Goal: Find specific page/section: Find specific page/section

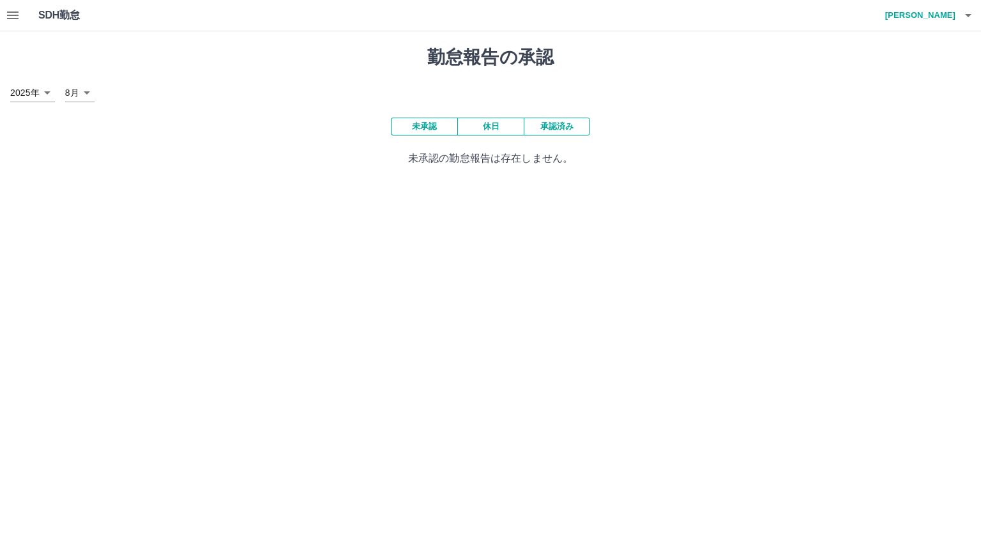
click at [0, 6] on div "SDH勤怠 [PERSON_NAME]" at bounding box center [490, 15] width 981 height 31
click at [10, 16] on icon "button" at bounding box center [12, 15] width 11 height 8
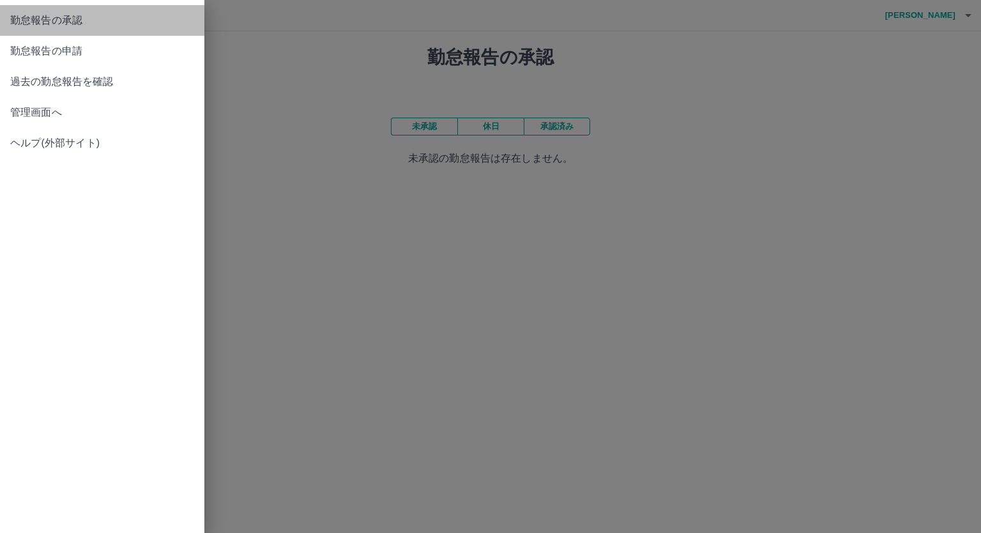
click at [59, 25] on span "勤怠報告の承認" at bounding box center [102, 20] width 184 height 15
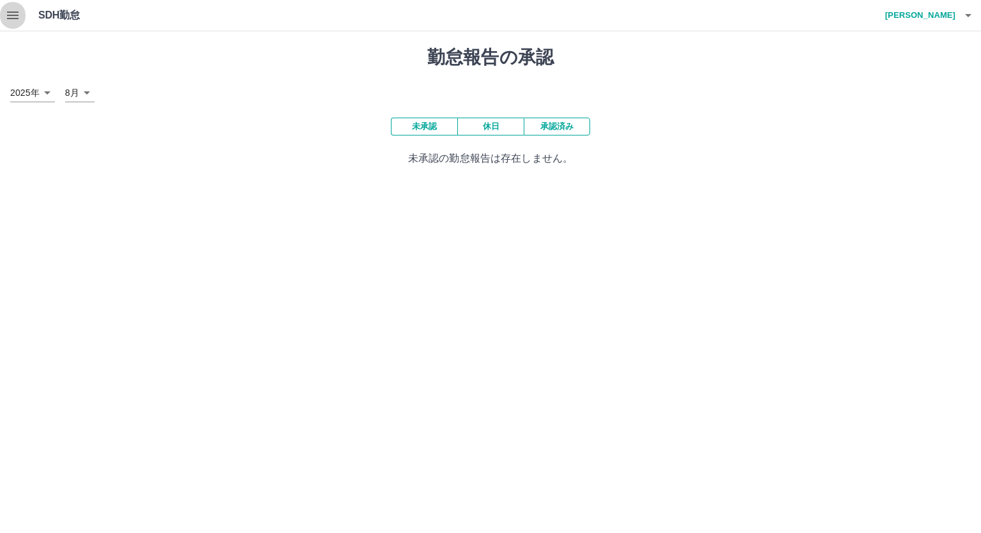
click at [14, 18] on icon "button" at bounding box center [12, 15] width 11 height 8
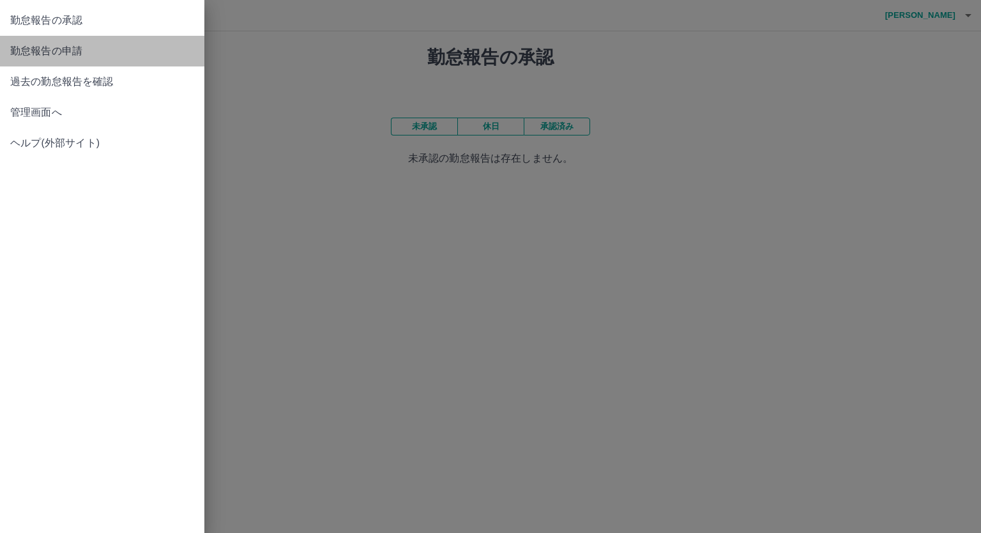
click at [33, 55] on span "勤怠報告の申請" at bounding box center [102, 50] width 184 height 15
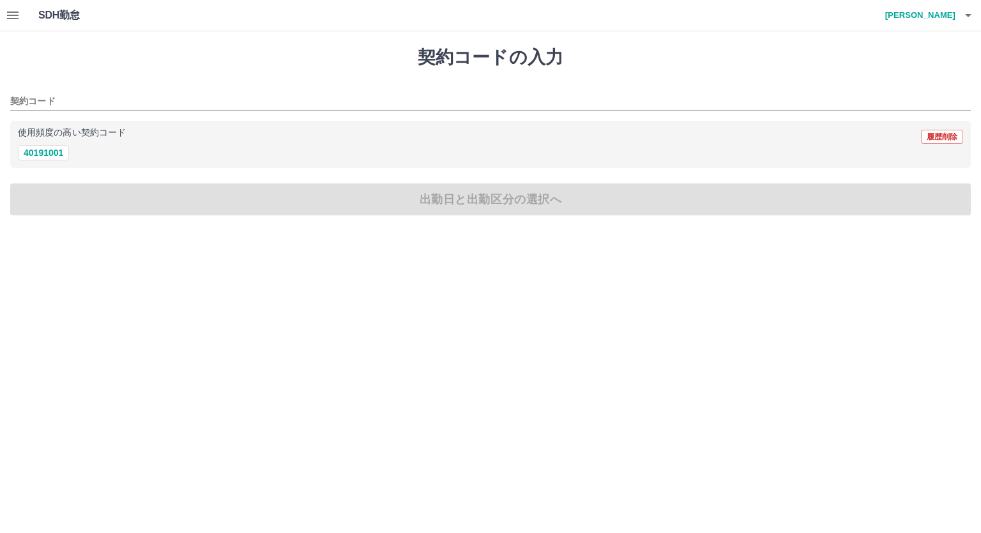
click at [10, 14] on icon "button" at bounding box center [12, 15] width 15 height 15
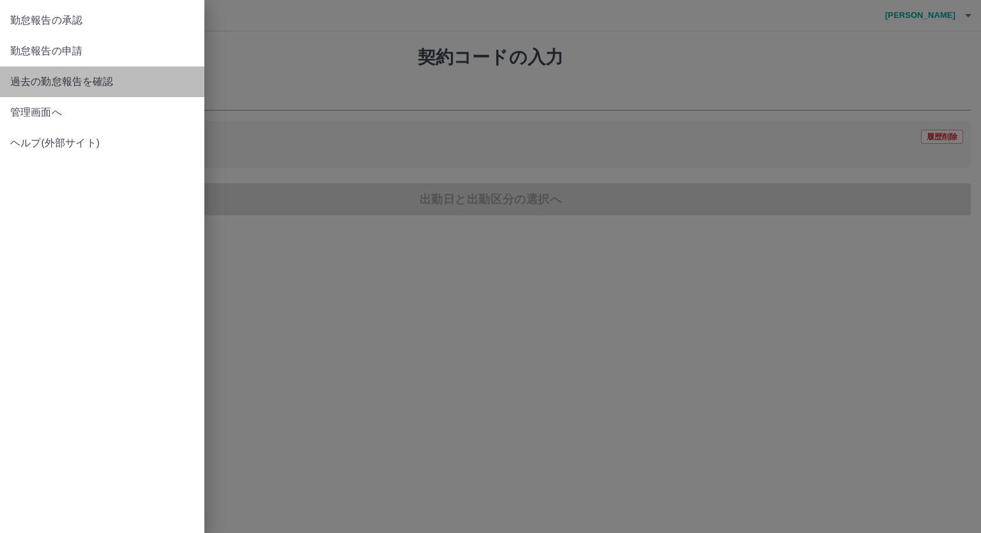
click at [36, 76] on span "過去の勤怠報告を確認" at bounding box center [102, 81] width 184 height 15
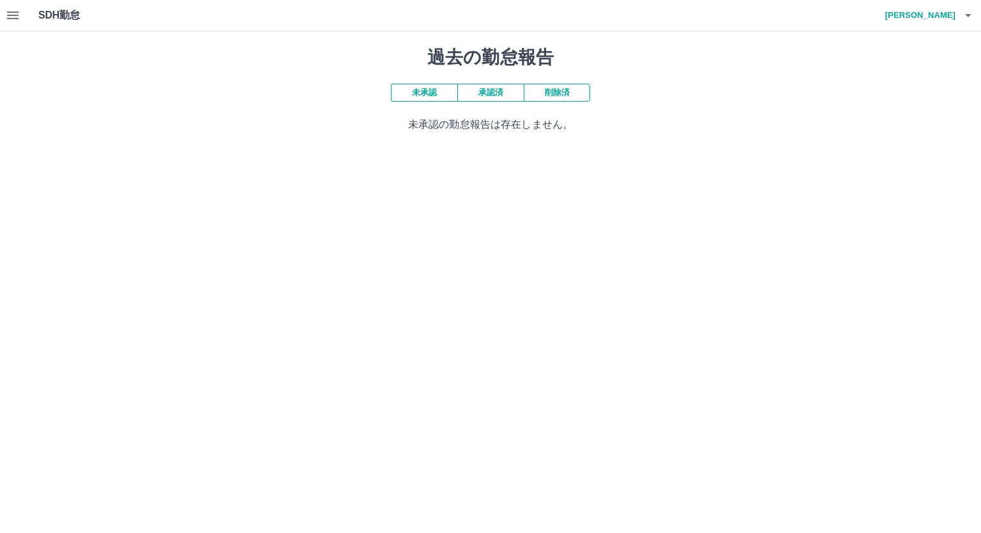
click at [18, 16] on icon "button" at bounding box center [12, 15] width 11 height 8
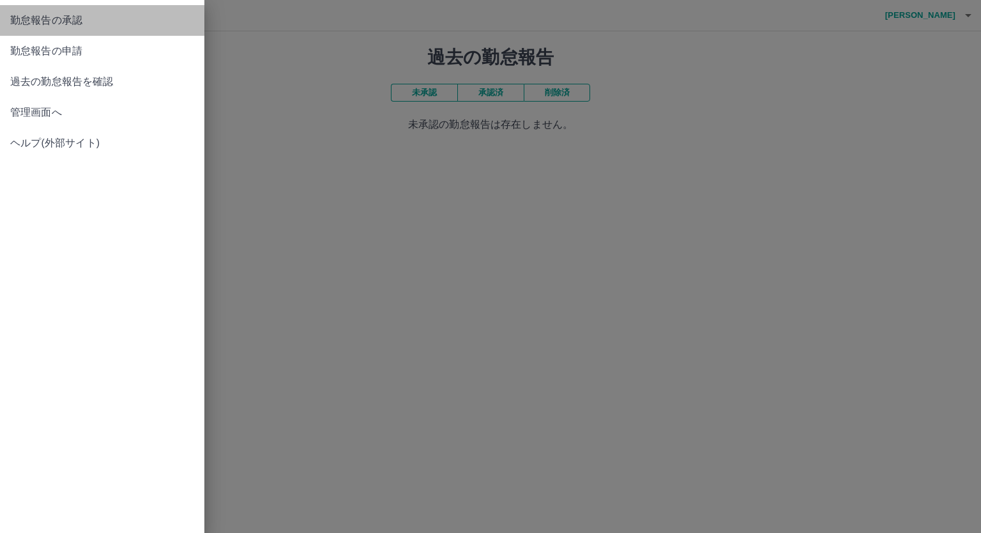
click at [26, 21] on span "勤怠報告の承認" at bounding box center [102, 20] width 184 height 15
